Goal: Connect with others: Connect with others

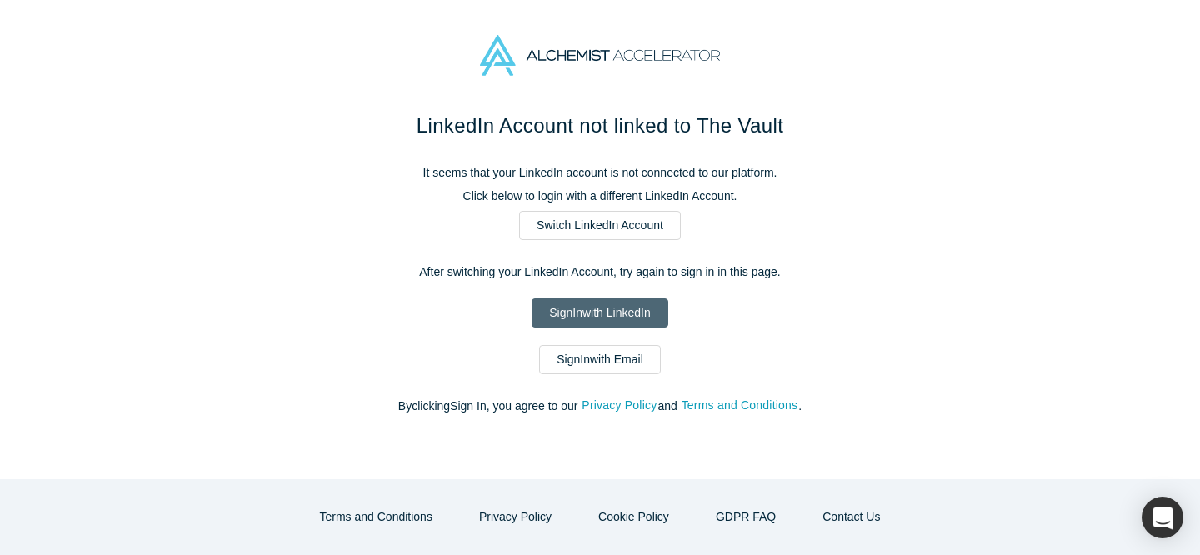
click at [590, 301] on link "Sign In with LinkedIn" at bounding box center [599, 312] width 136 height 29
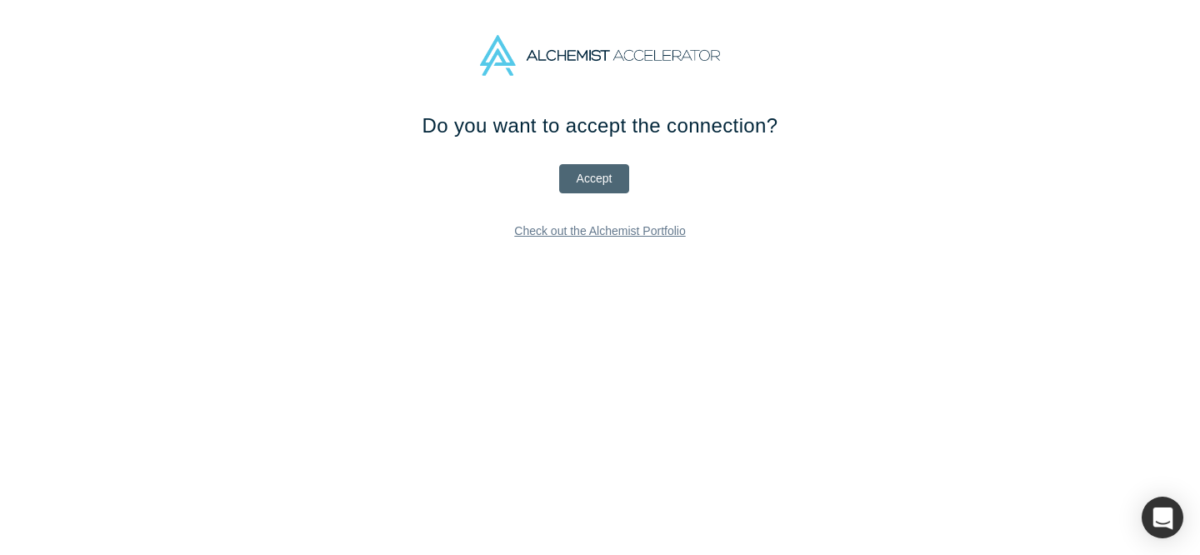
click at [598, 180] on button "Accept" at bounding box center [594, 178] width 71 height 29
